Goal: Task Accomplishment & Management: Manage account settings

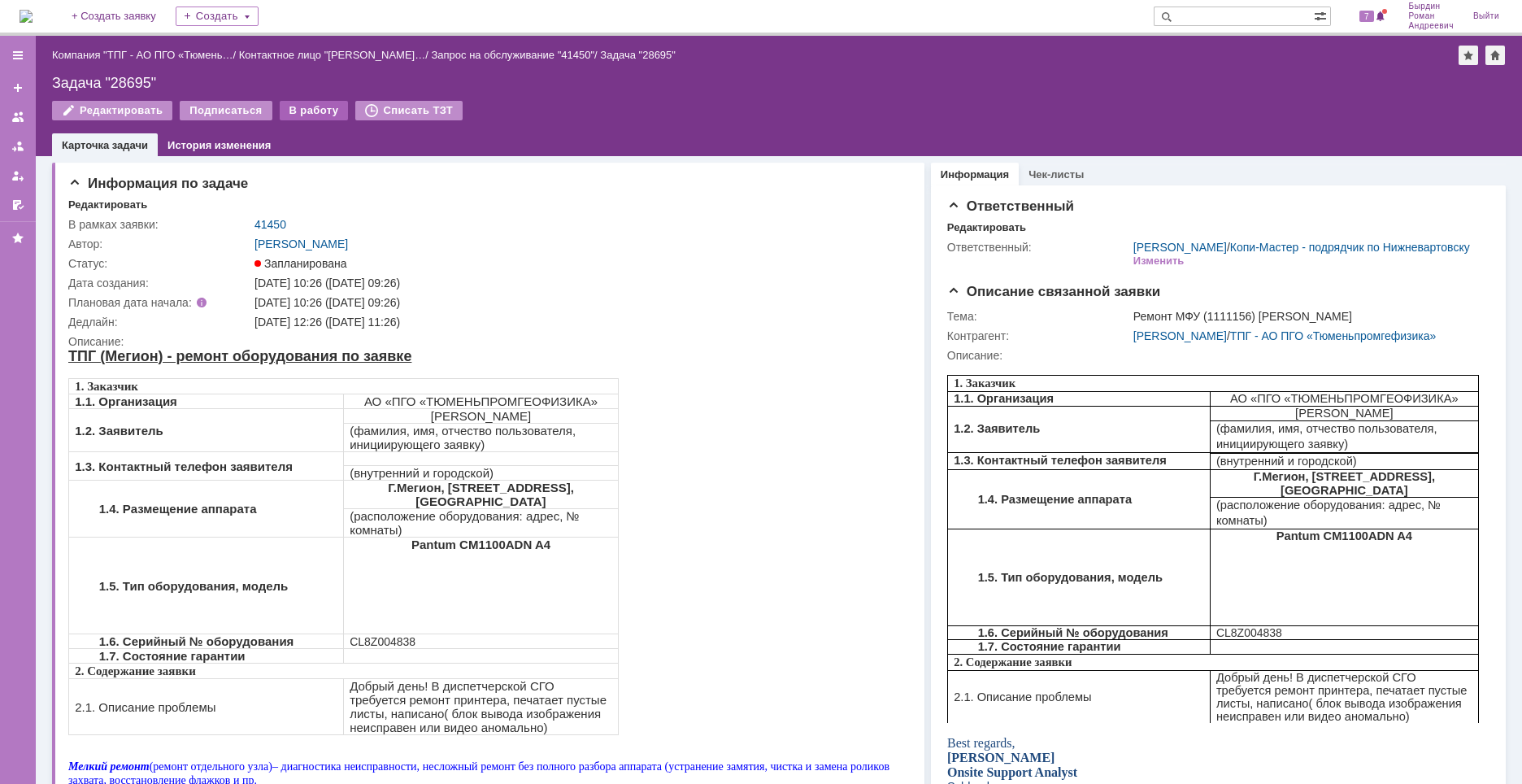
click at [304, 114] on div "В работу" at bounding box center [314, 111] width 69 height 19
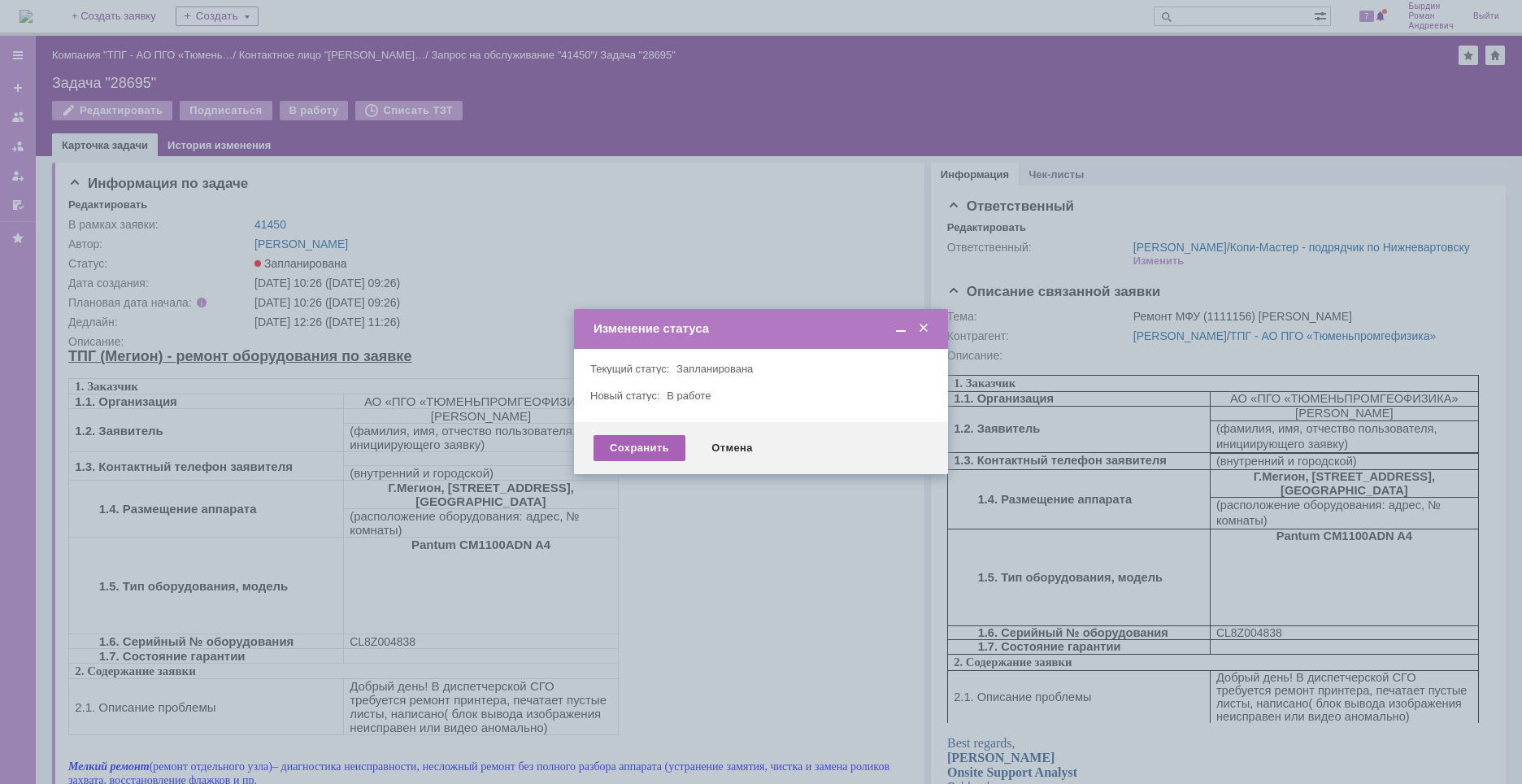
click at [663, 442] on div "Сохранить" at bounding box center [640, 447] width 92 height 26
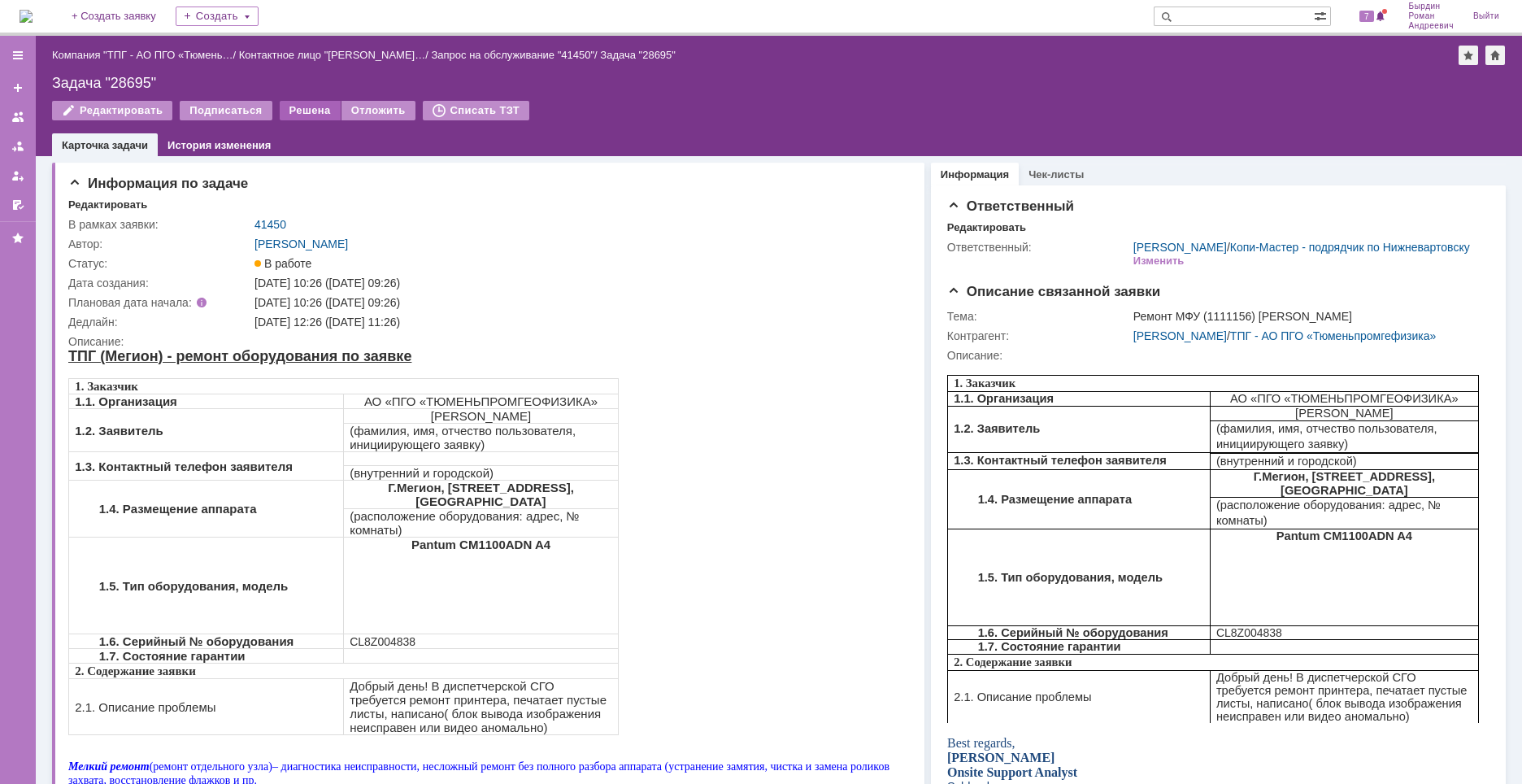
click at [311, 111] on div "Решена" at bounding box center [310, 111] width 61 height 19
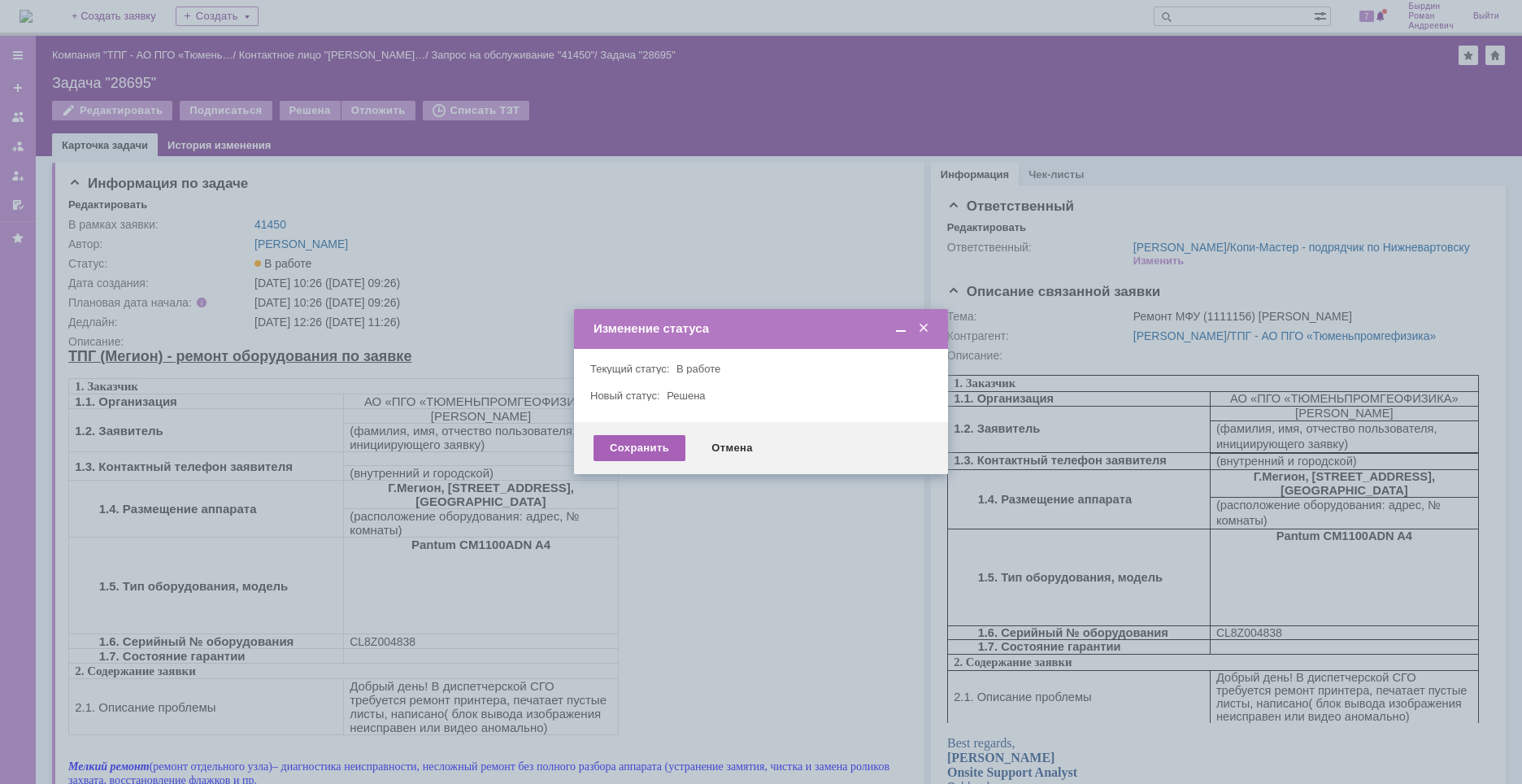
click at [650, 453] on div "Сохранить" at bounding box center [640, 447] width 92 height 26
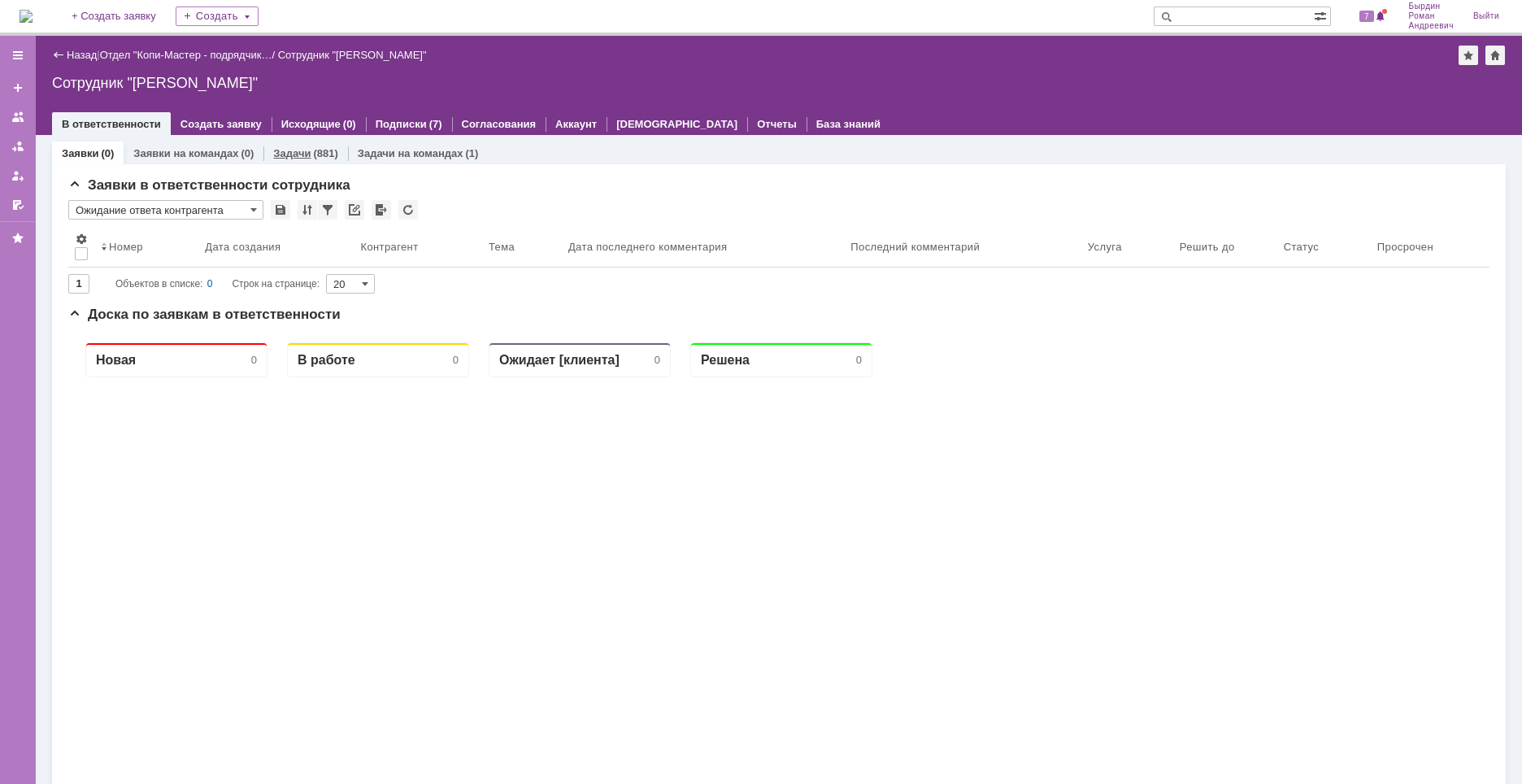
click at [304, 155] on link "Задачи" at bounding box center [292, 153] width 37 height 12
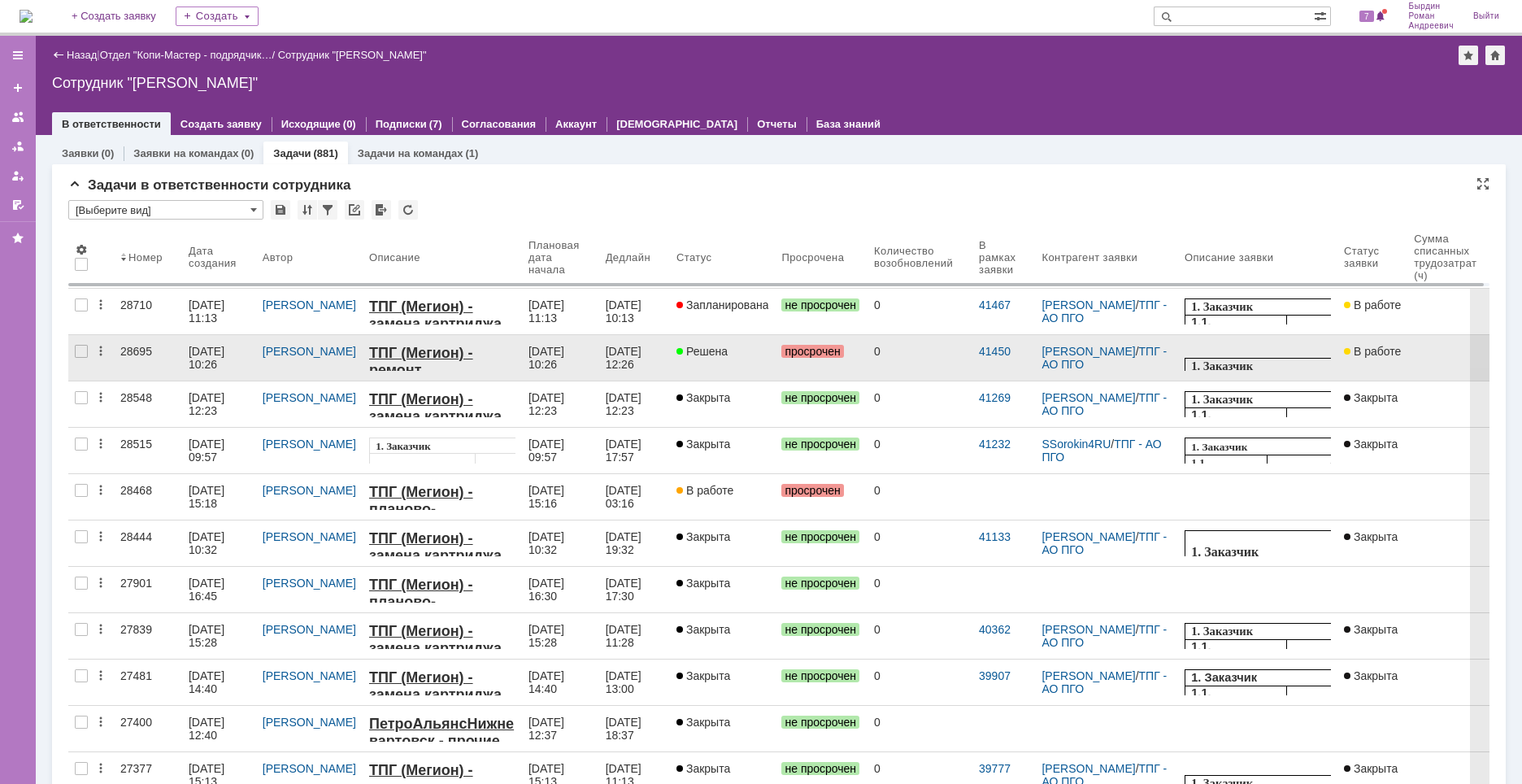
click at [705, 357] on link "Решена" at bounding box center [722, 357] width 105 height 45
click at [737, 355] on div "Решена" at bounding box center [722, 351] width 93 height 13
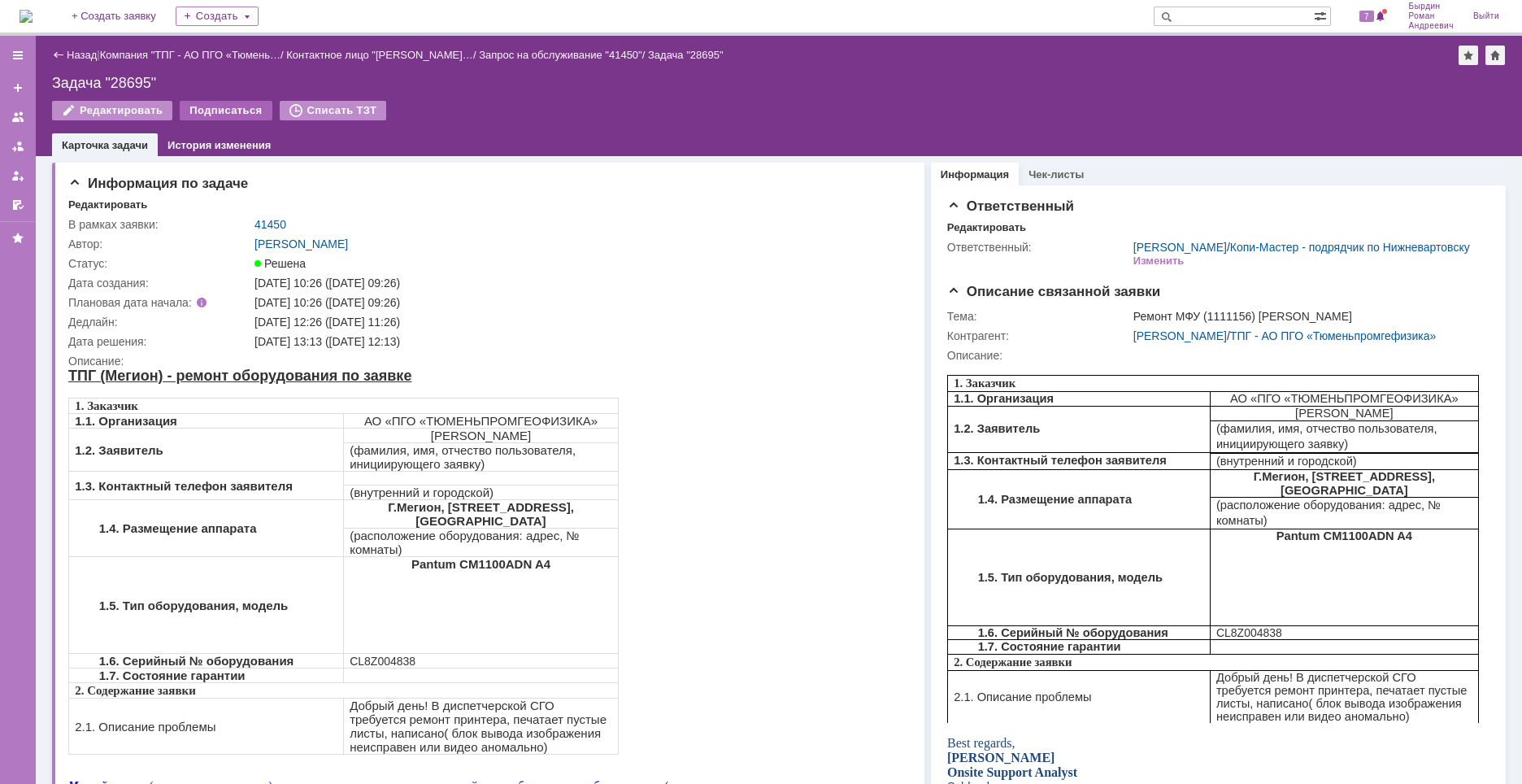
click at [237, 108] on div "Подписаться" at bounding box center [226, 111] width 92 height 19
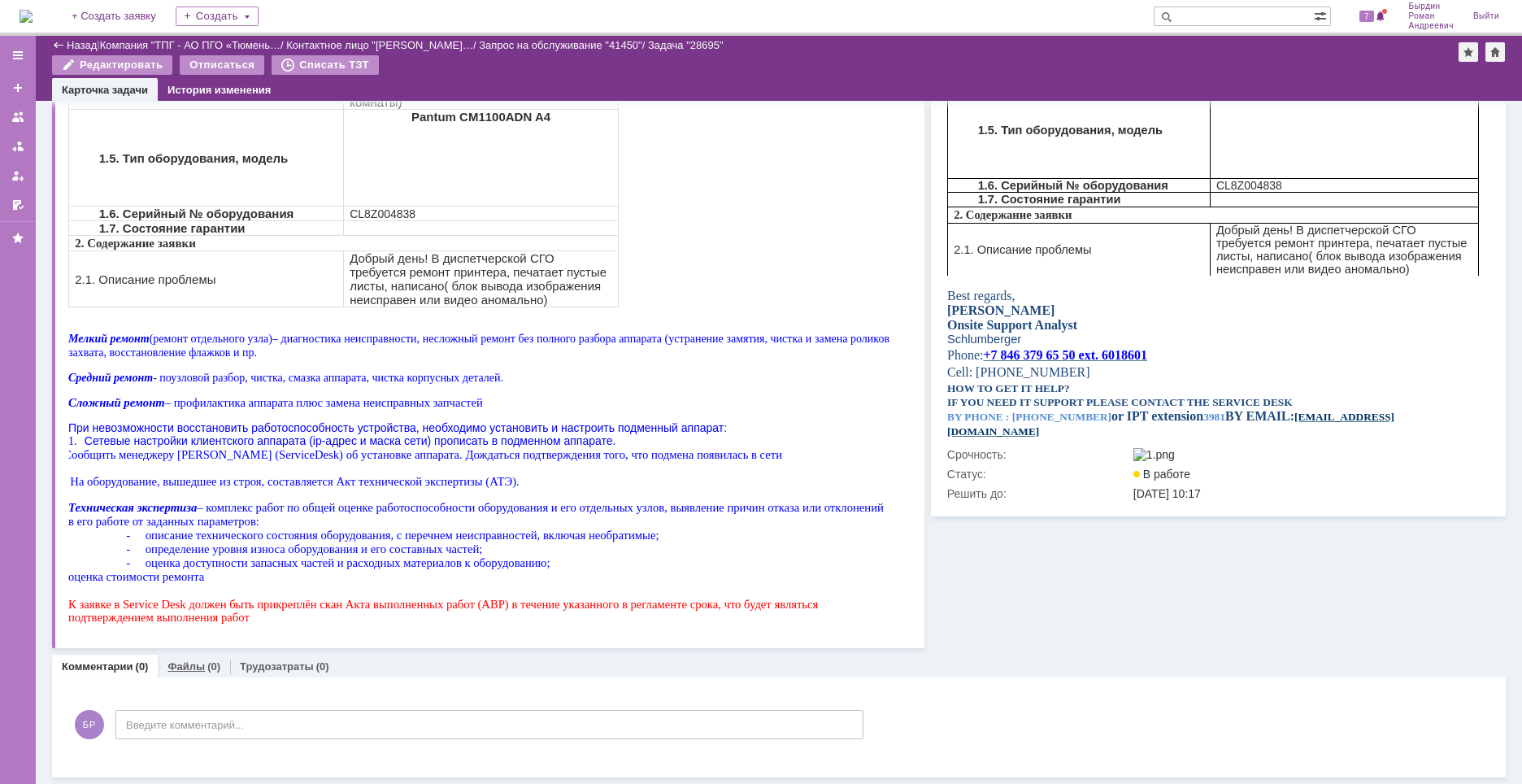
click at [200, 665] on link "Файлы" at bounding box center [186, 666] width 37 height 12
click at [132, 696] on div "Добавить файл" at bounding box center [130, 699] width 125 height 19
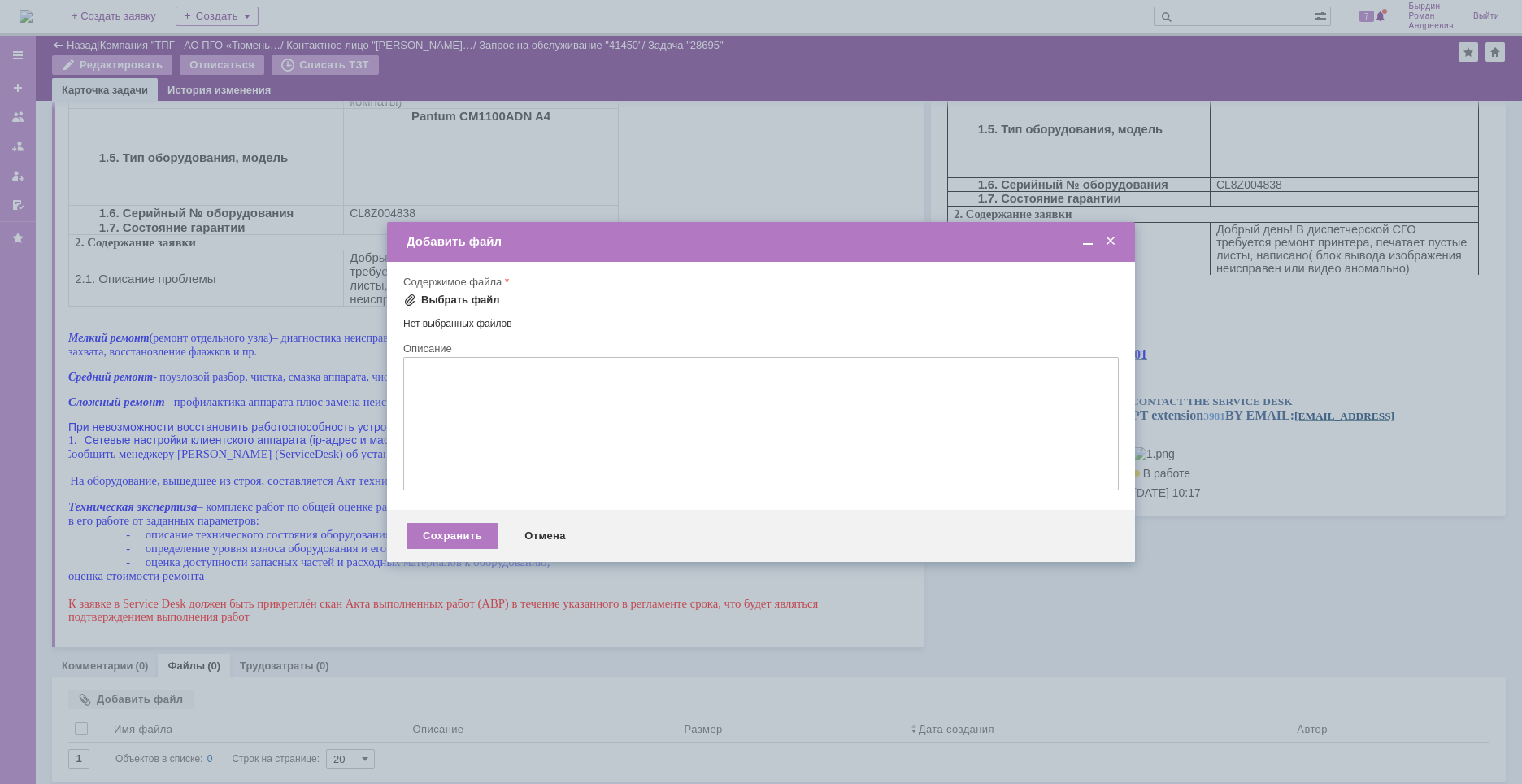
click at [469, 300] on div "Выбрать файл" at bounding box center [460, 300] width 79 height 13
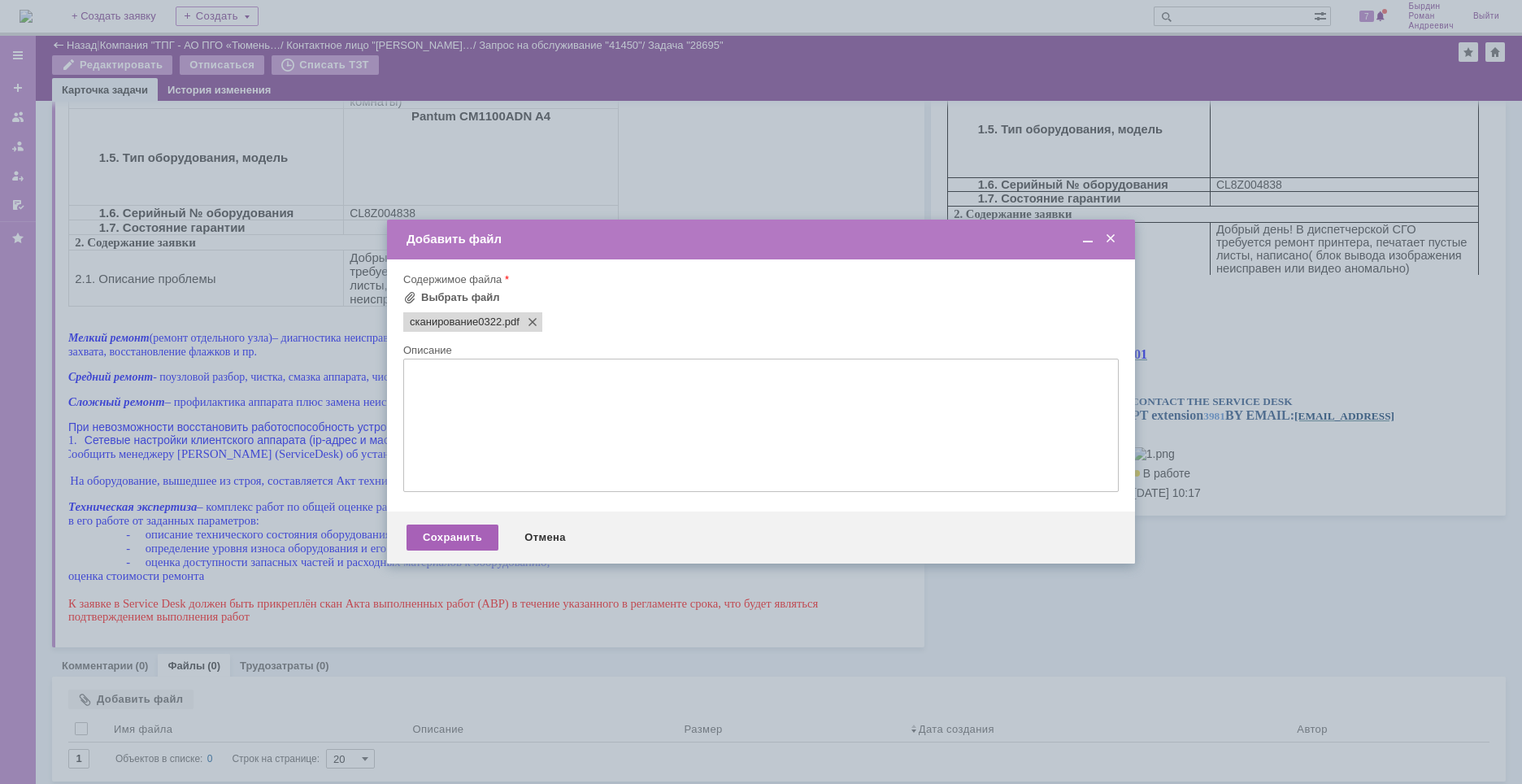
click at [476, 529] on div "Сохранить" at bounding box center [452, 537] width 92 height 26
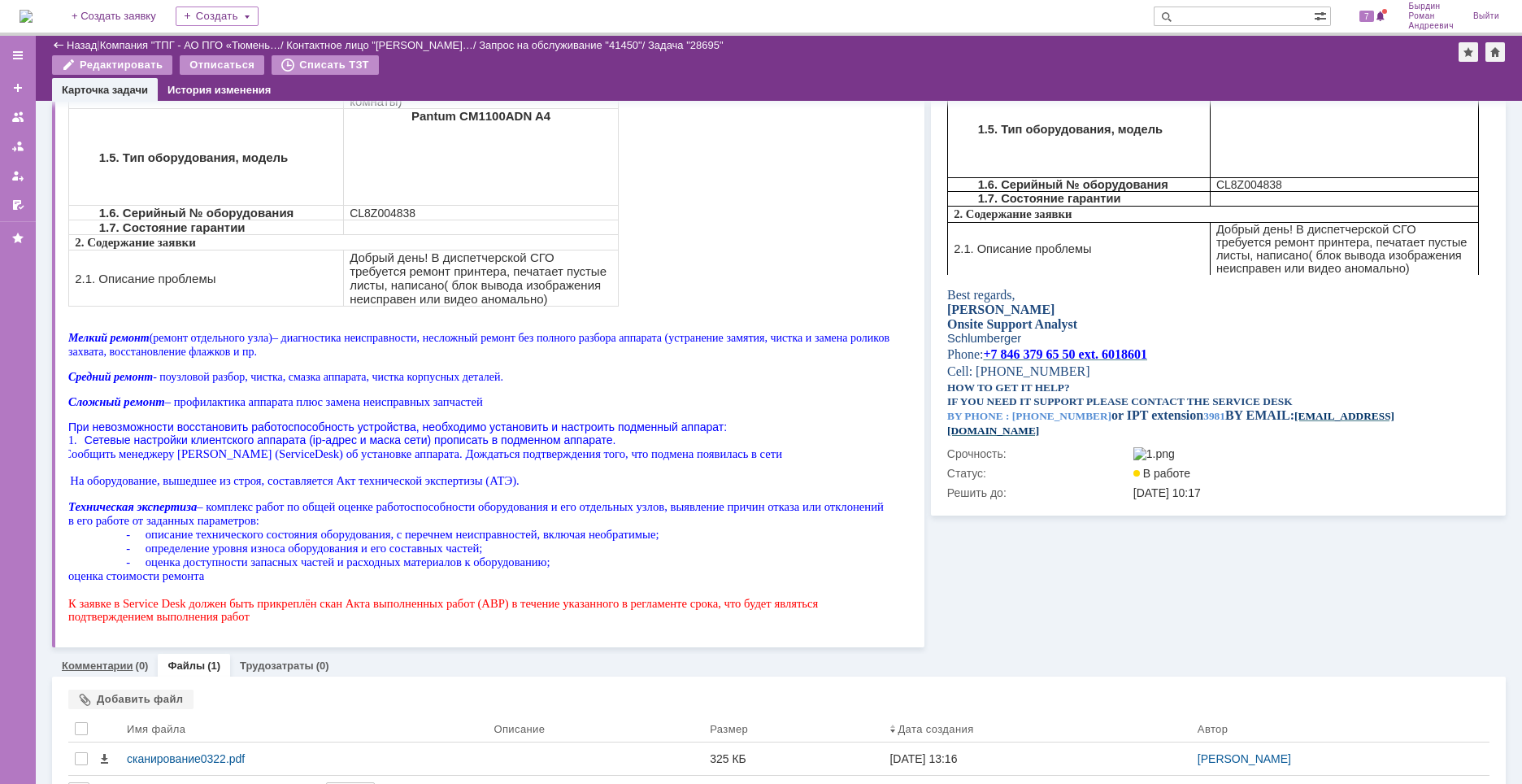
click at [108, 663] on link "Комментарии" at bounding box center [97, 665] width 72 height 12
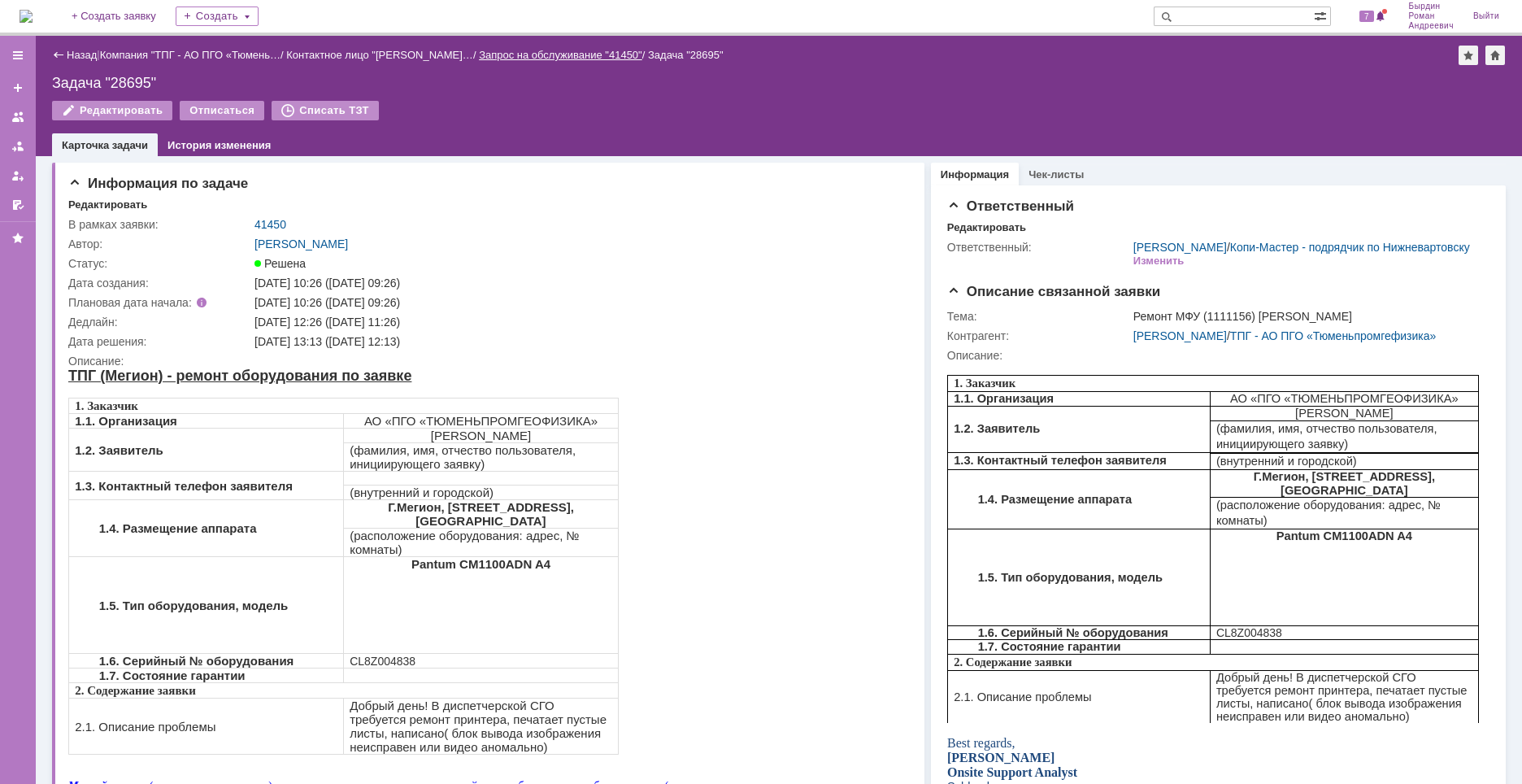
click at [592, 53] on link "Запрос на обслуживание "41450"" at bounding box center [560, 55] width 164 height 12
click at [90, 52] on link "Назад" at bounding box center [81, 55] width 30 height 12
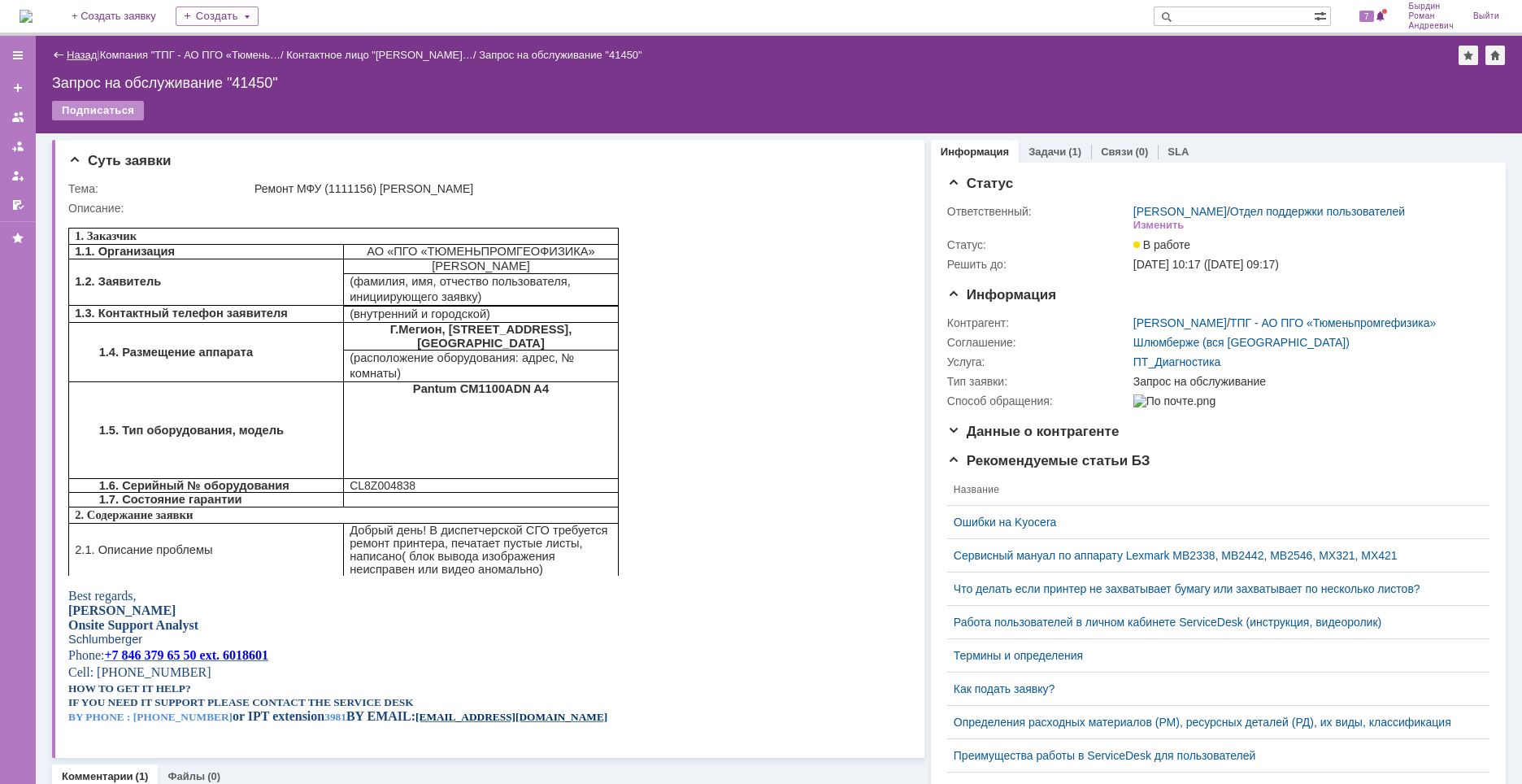
click at [85, 53] on link "Назад" at bounding box center [81, 55] width 30 height 12
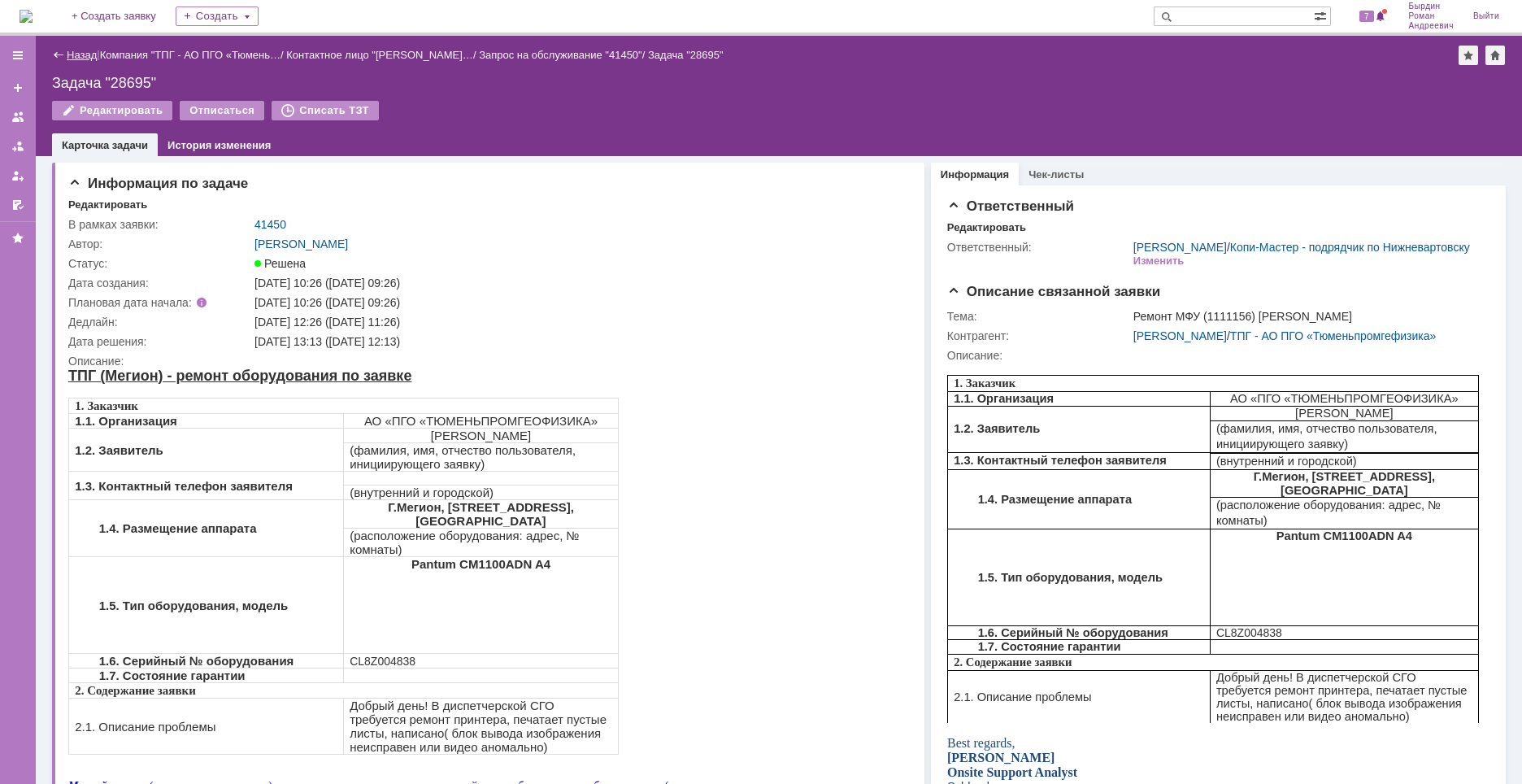
click at [84, 50] on link "Назад" at bounding box center [81, 55] width 30 height 12
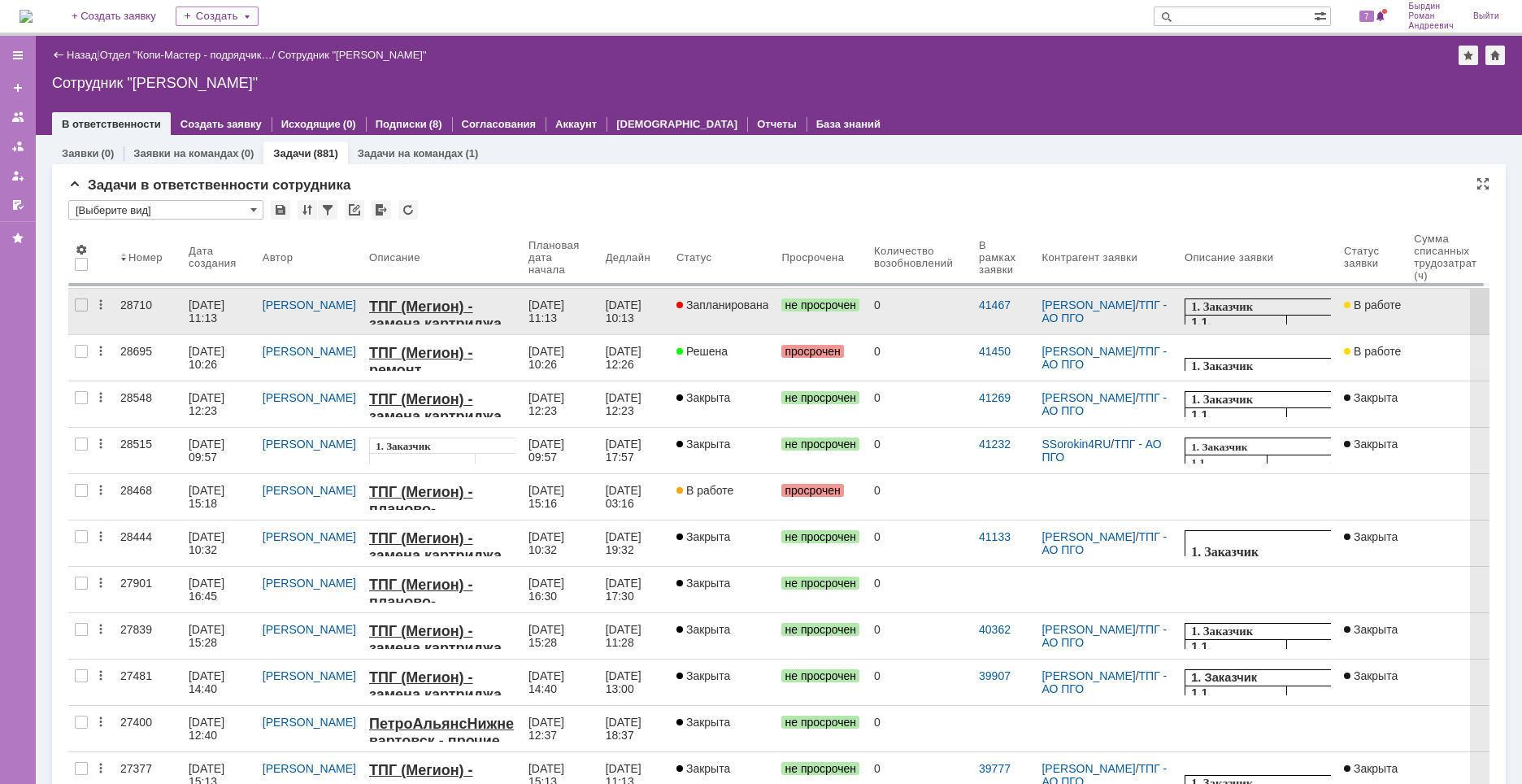
click at [887, 315] on link "0" at bounding box center [919, 311] width 105 height 45
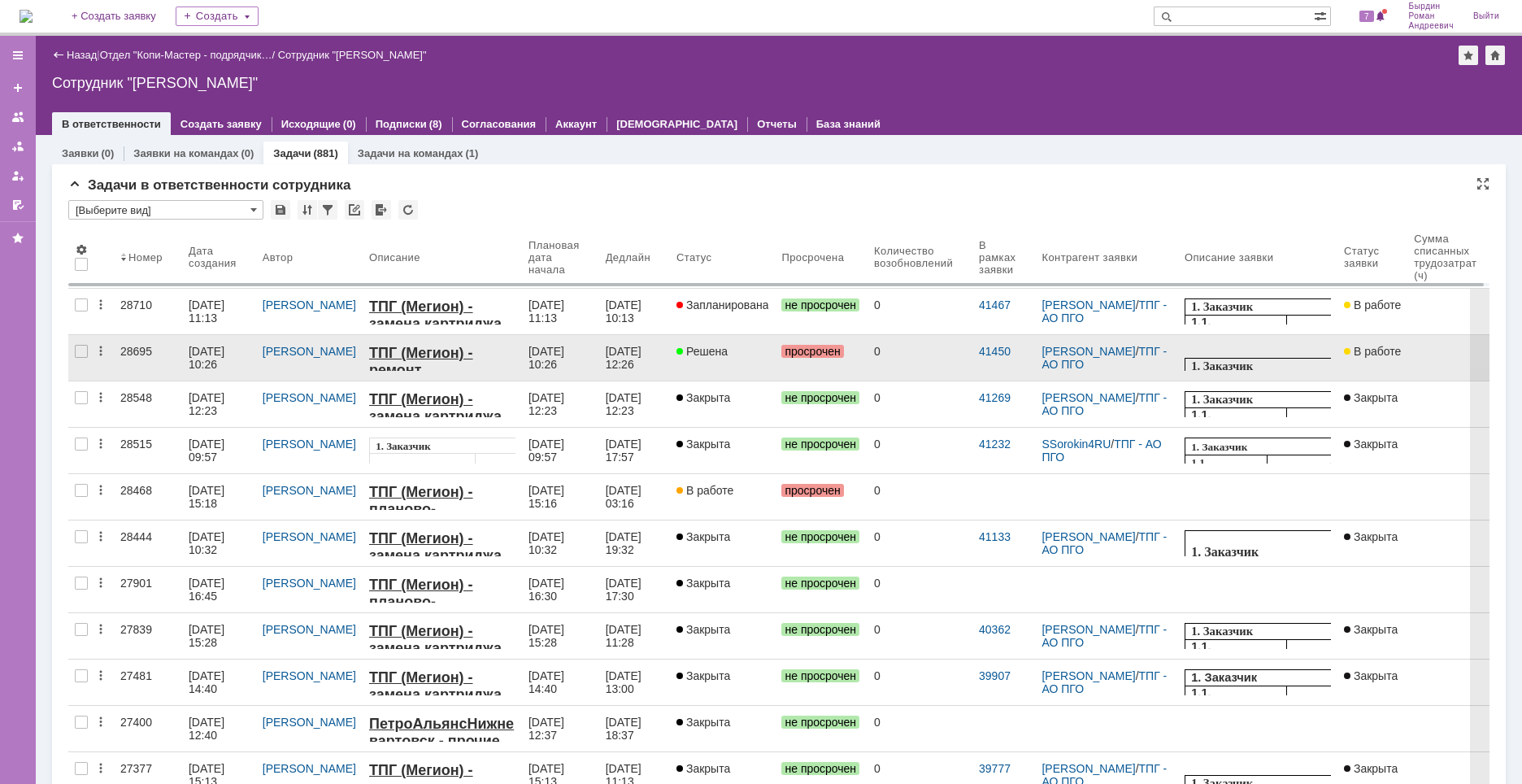
click at [1373, 352] on span "В работе" at bounding box center [1372, 351] width 57 height 13
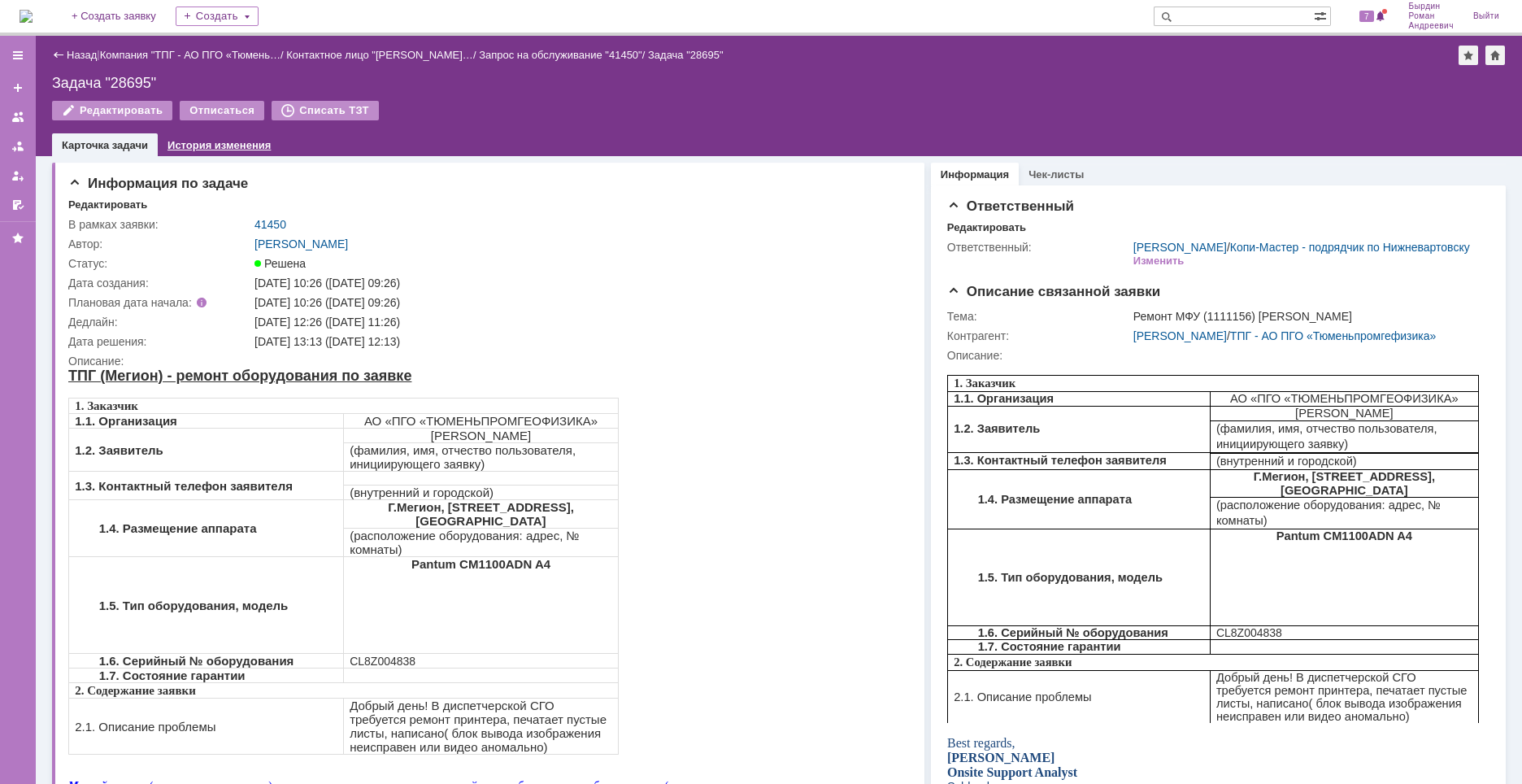
click at [228, 148] on link "История изменения" at bounding box center [219, 145] width 104 height 12
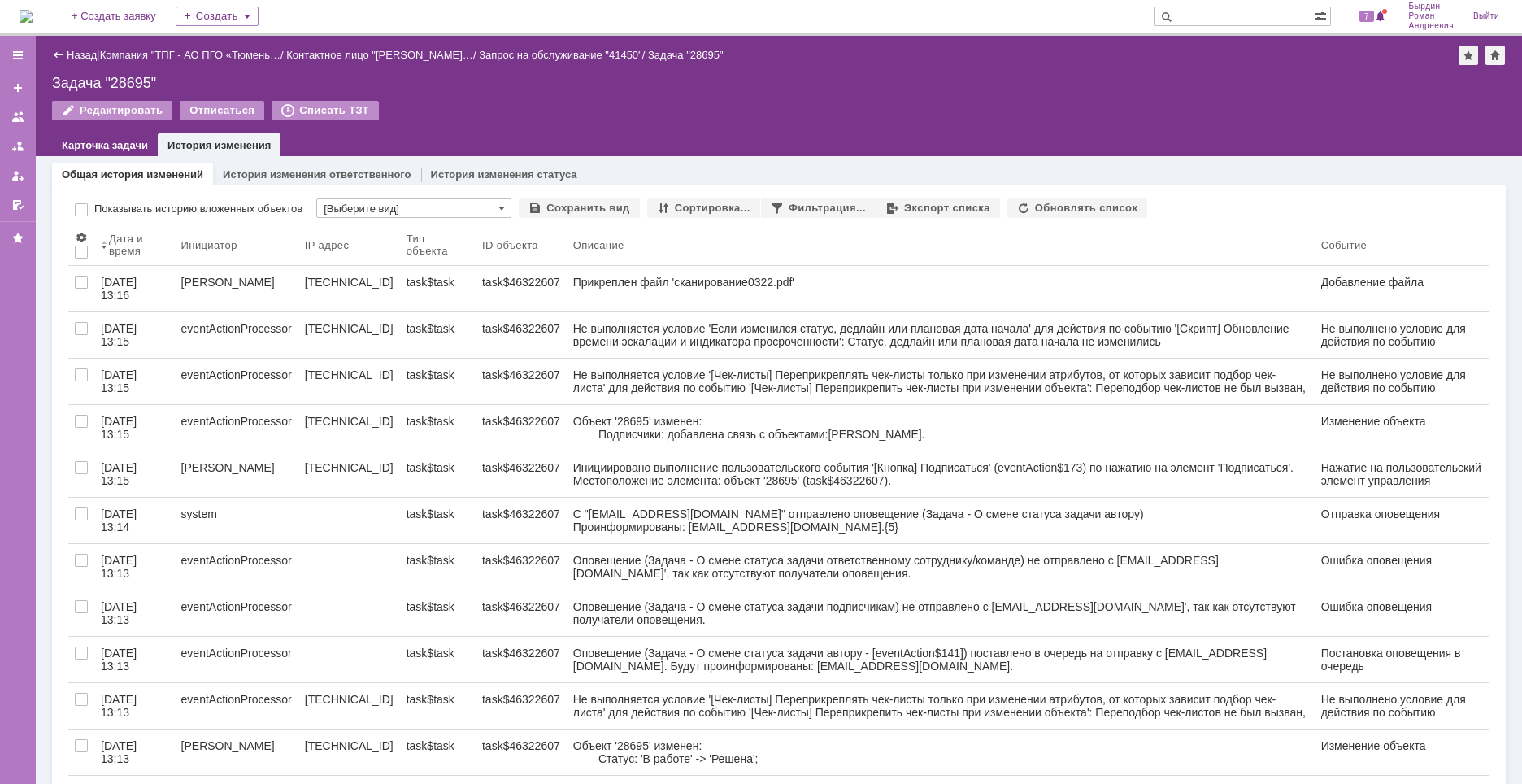
click at [136, 146] on link "Карточка задачи" at bounding box center [104, 145] width 86 height 12
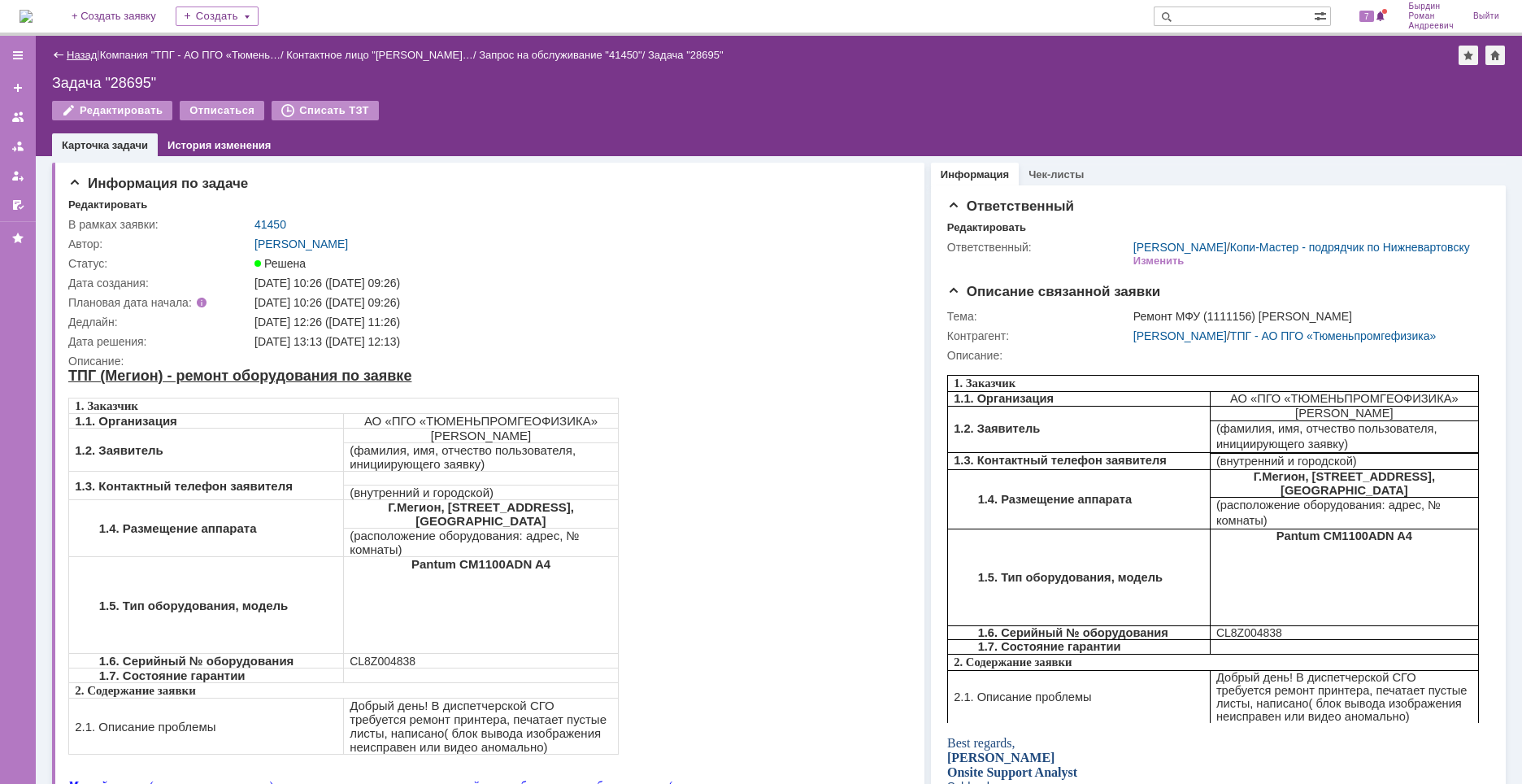
click at [80, 55] on link "Назад" at bounding box center [81, 55] width 30 height 12
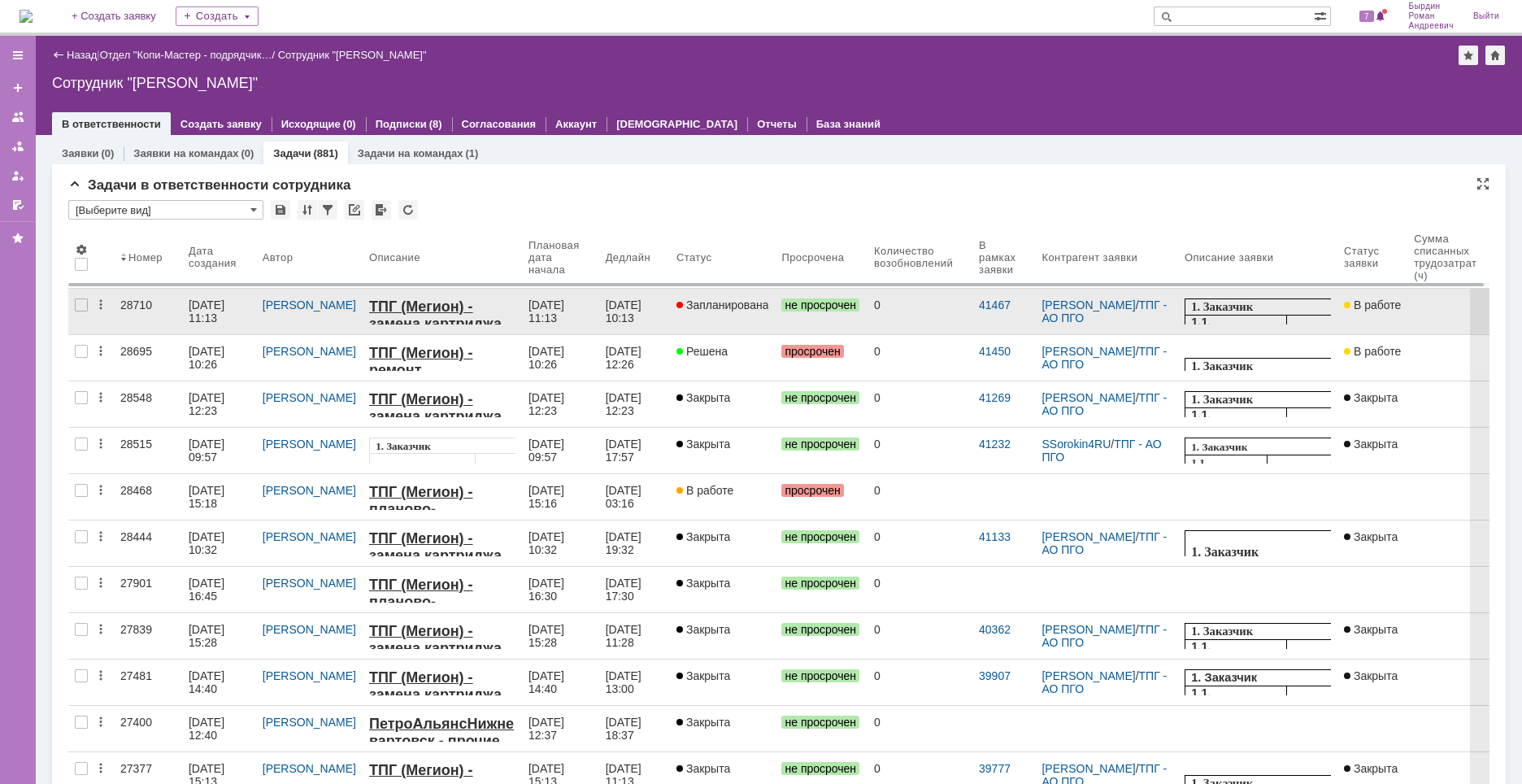
click at [900, 314] on link "0" at bounding box center [919, 311] width 105 height 45
